Goal: Navigation & Orientation: Find specific page/section

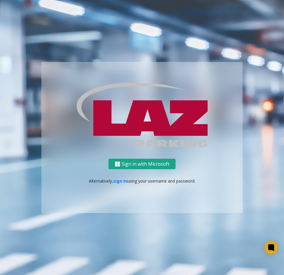
click at [162, 166] on button "Sign in with Microsoft" at bounding box center [141, 164] width 67 height 11
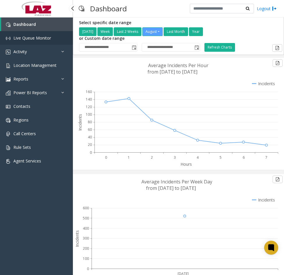
click at [32, 40] on span "Live Queue Monitor" at bounding box center [32, 38] width 38 height 6
